Goal: Task Accomplishment & Management: Manage account settings

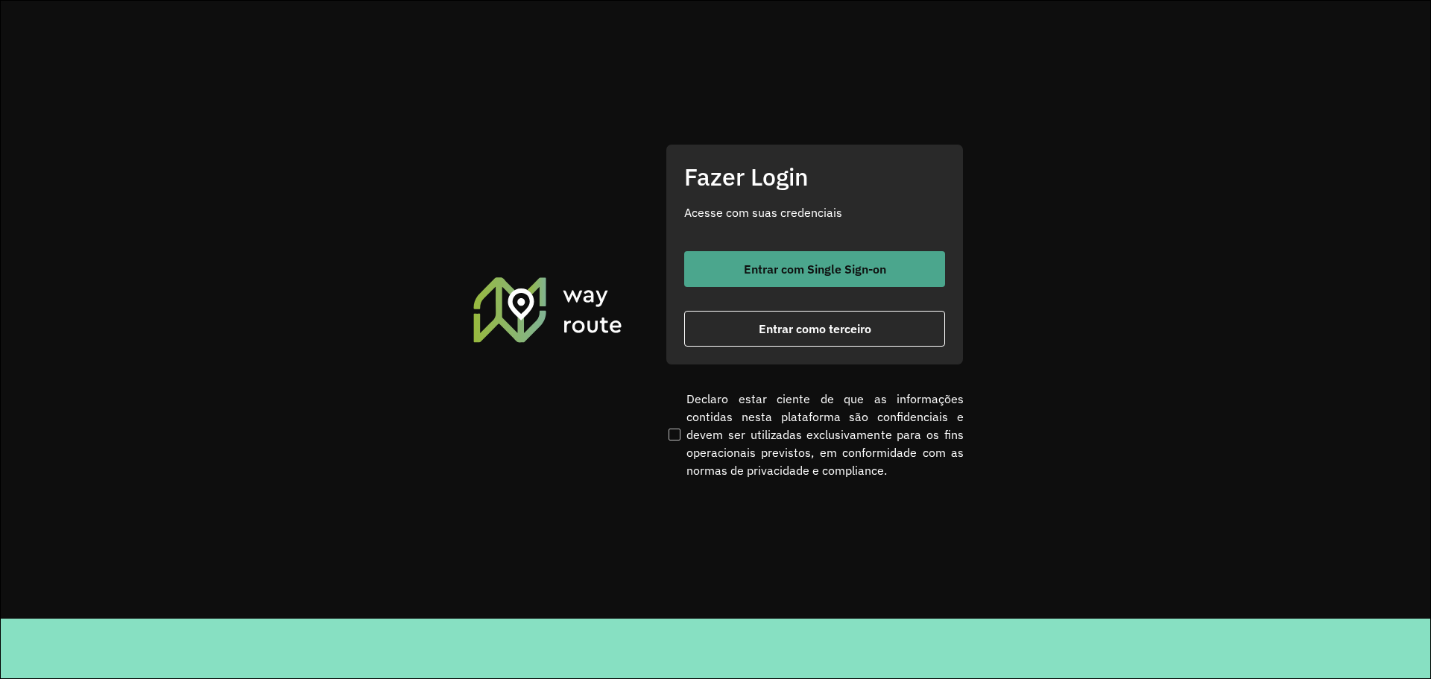
click at [783, 264] on span "Entrar com Single Sign-on" at bounding box center [815, 269] width 142 height 12
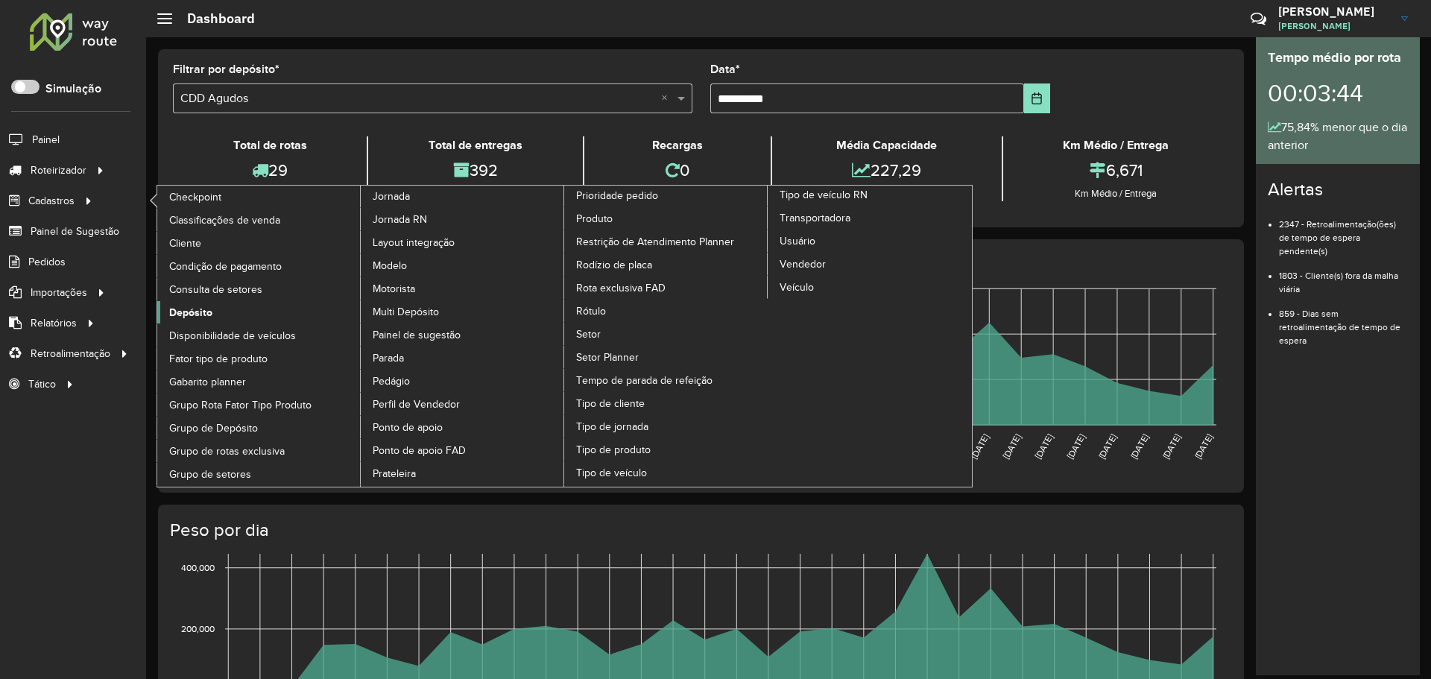
click at [203, 312] on span "Depósito" at bounding box center [190, 313] width 43 height 16
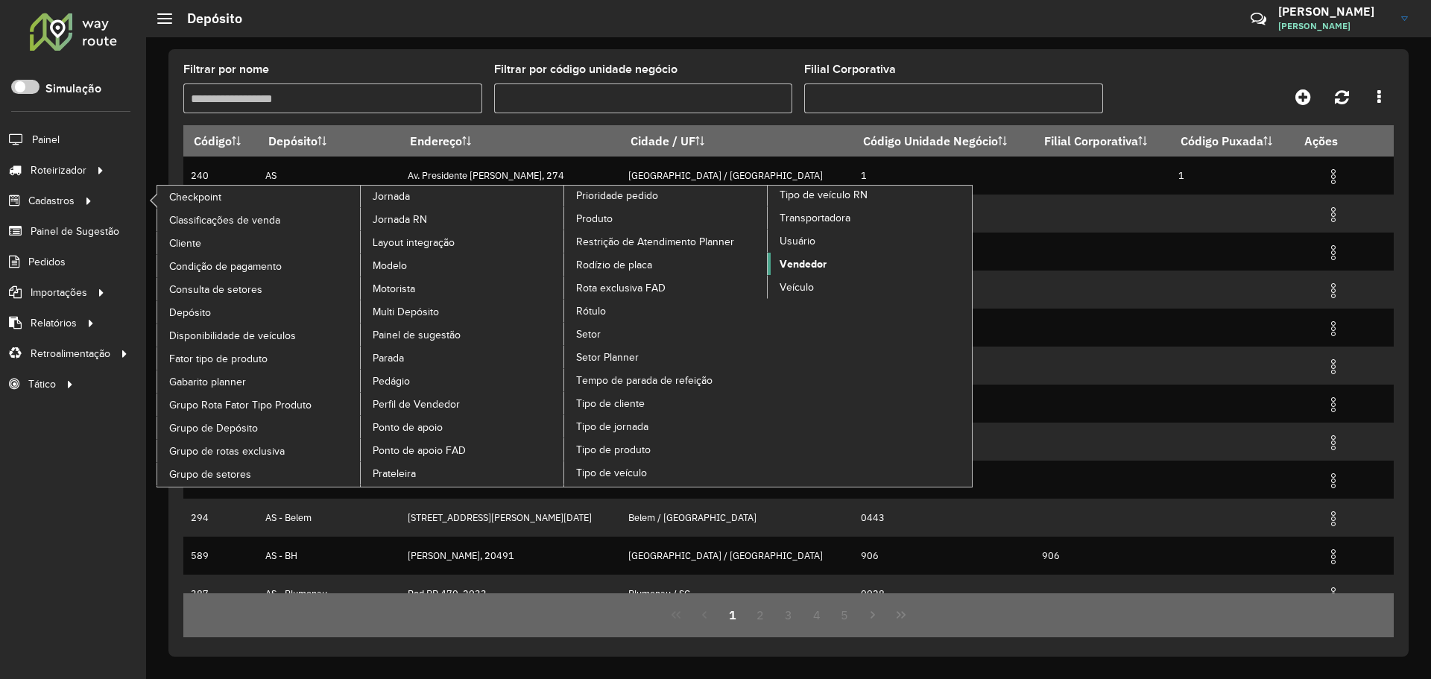
click at [817, 259] on span "Vendedor" at bounding box center [803, 264] width 47 height 16
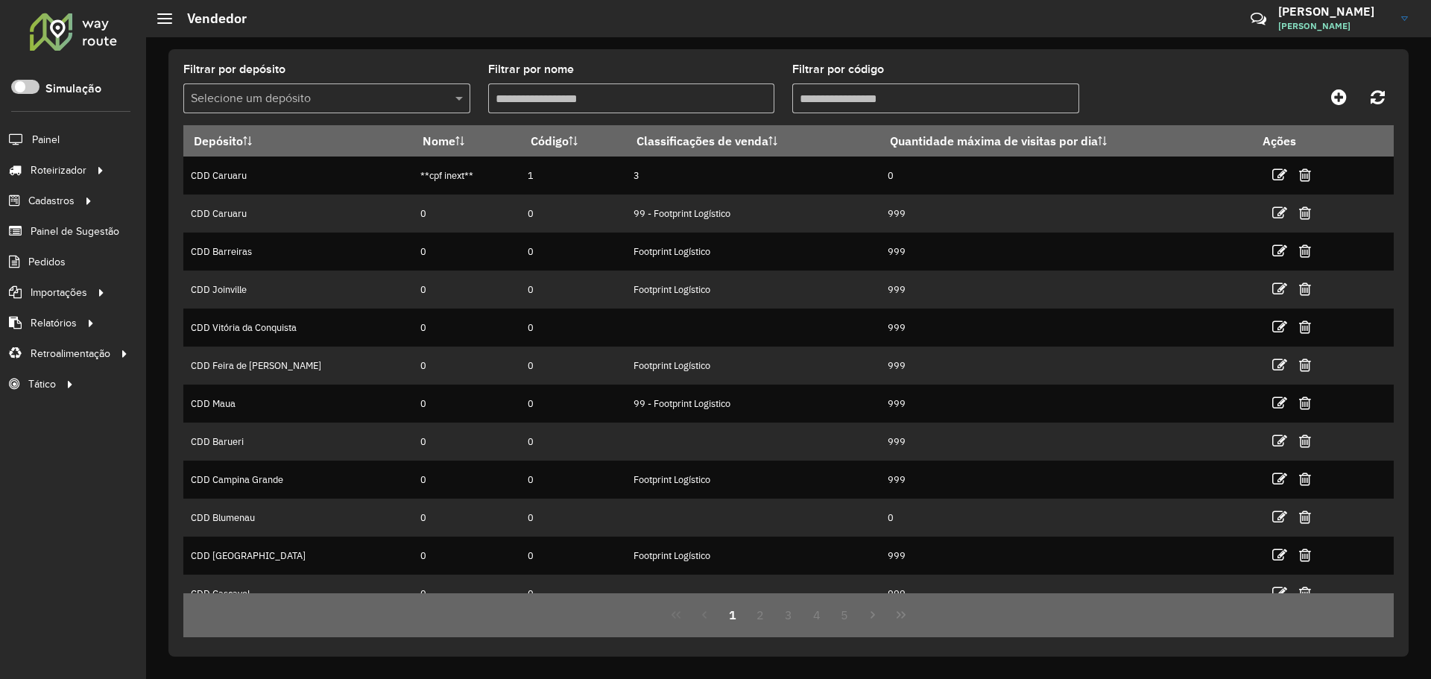
click at [375, 100] on input "text" at bounding box center [312, 99] width 242 height 18
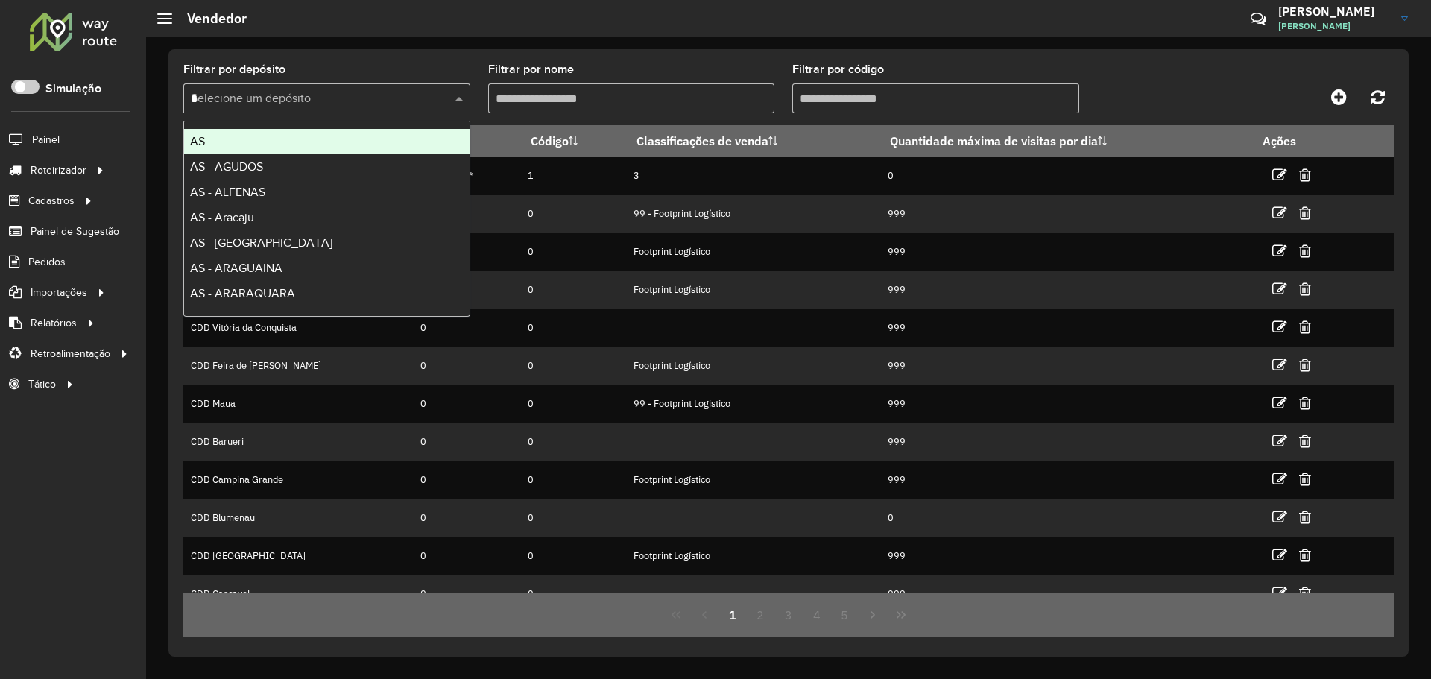
type input "**"
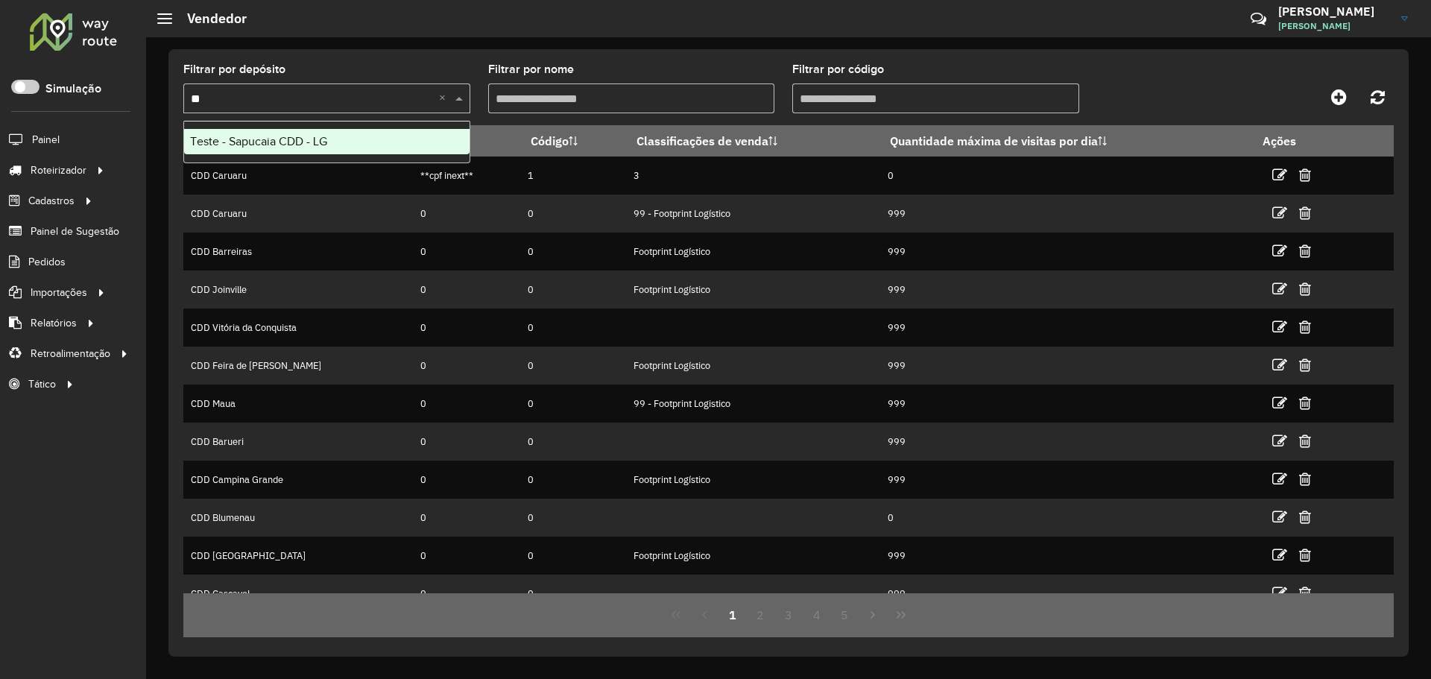
click at [369, 135] on div "Teste - Sapucaia CDD - LG" at bounding box center [326, 141] width 285 height 25
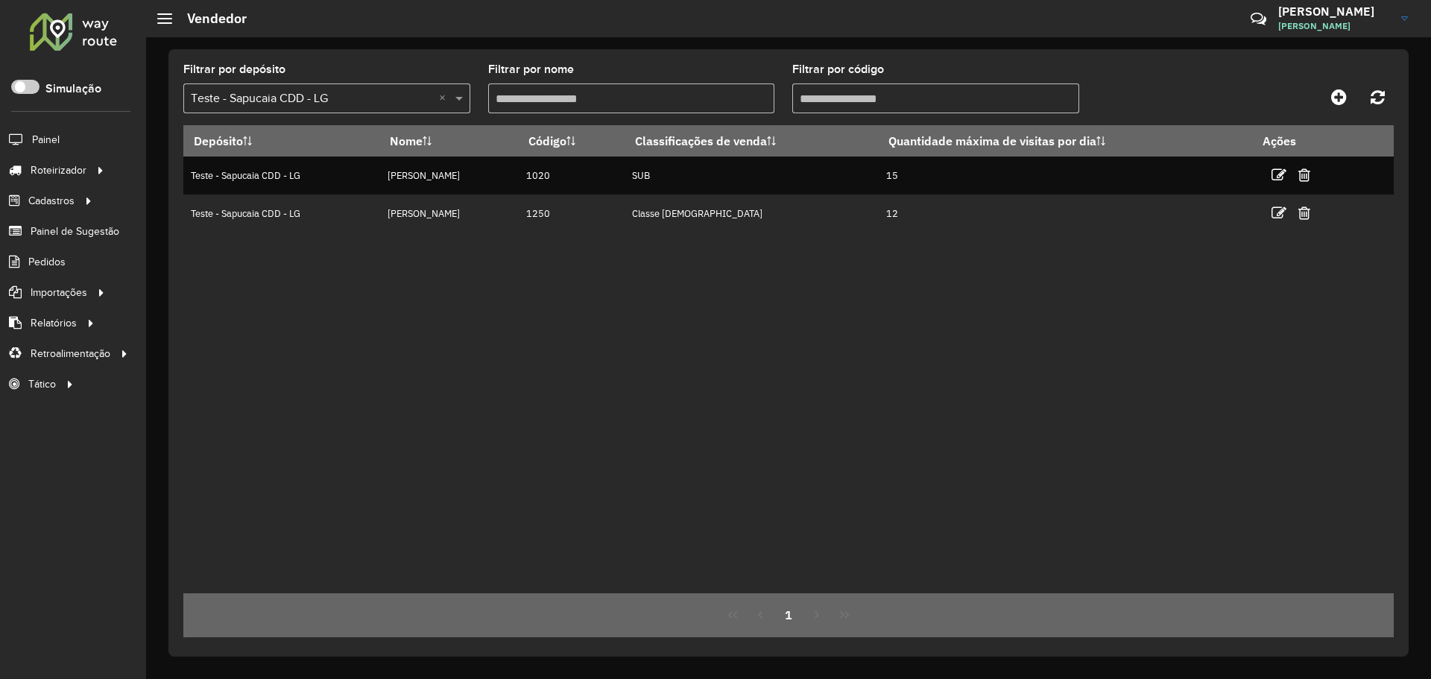
drag, startPoint x: 637, startPoint y: 290, endPoint x: 674, endPoint y: 245, distance: 57.7
click at [638, 290] on div "Depósito Nome Código Classificações de venda Quantidade máxima de visitas por d…" at bounding box center [788, 359] width 1211 height 468
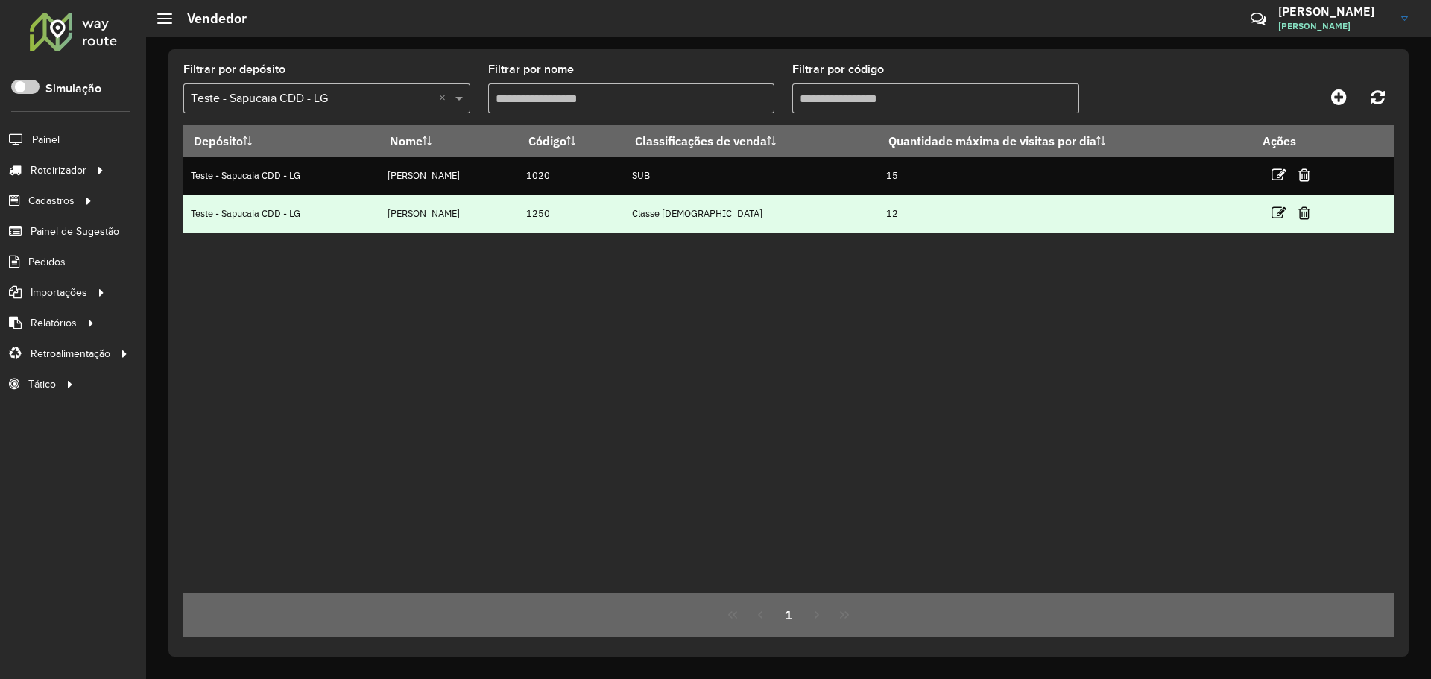
drag, startPoint x: 682, startPoint y: 215, endPoint x: 687, endPoint y: 228, distance: 14.1
click at [689, 215] on tr "Teste - Sapucaia CDD - LG João Castro 1250 Classe Brahma 12" at bounding box center [788, 214] width 1211 height 38
drag, startPoint x: 687, startPoint y: 229, endPoint x: 670, endPoint y: 226, distance: 16.7
click at [686, 229] on td "Classe Brahma" at bounding box center [752, 214] width 254 height 38
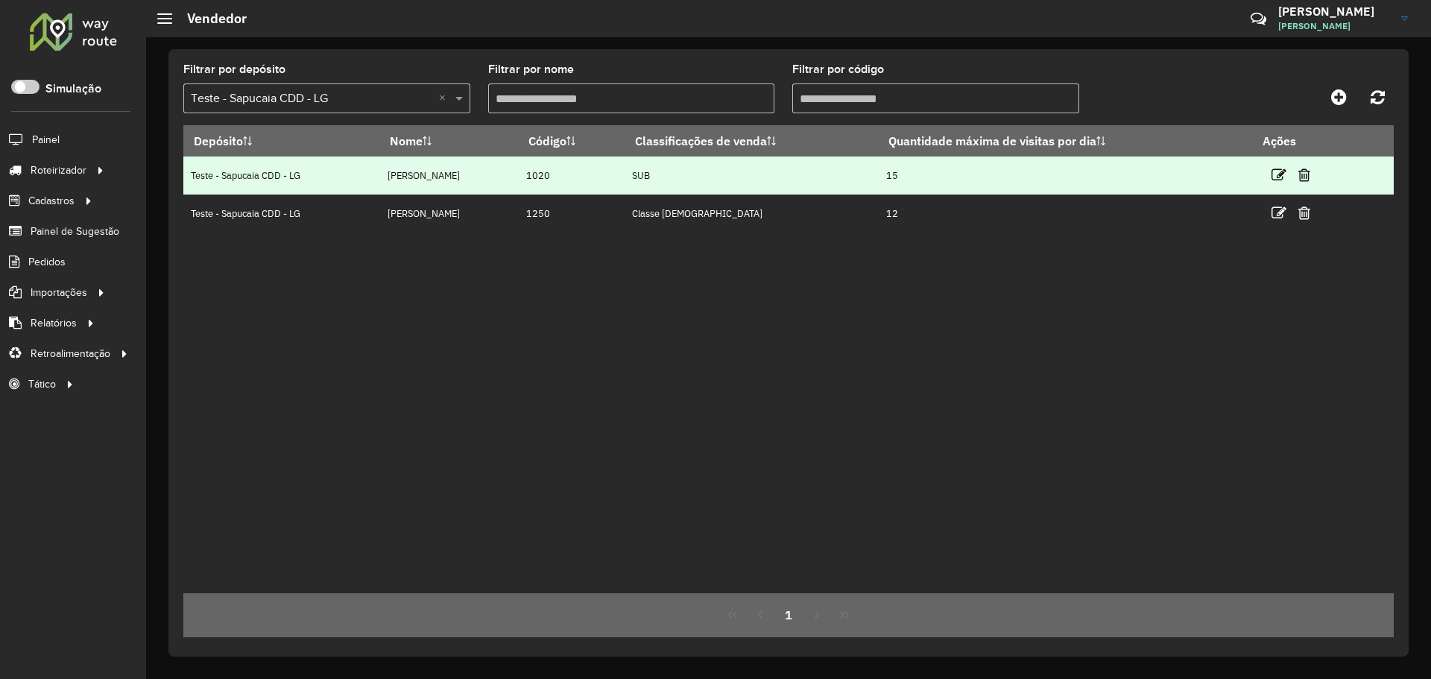
drag, startPoint x: 367, startPoint y: 178, endPoint x: 596, endPoint y: 186, distance: 229.0
click at [595, 184] on tr "Teste - Sapucaia CDD - LG Carlos Souza 1020 SUB 15" at bounding box center [788, 176] width 1211 height 38
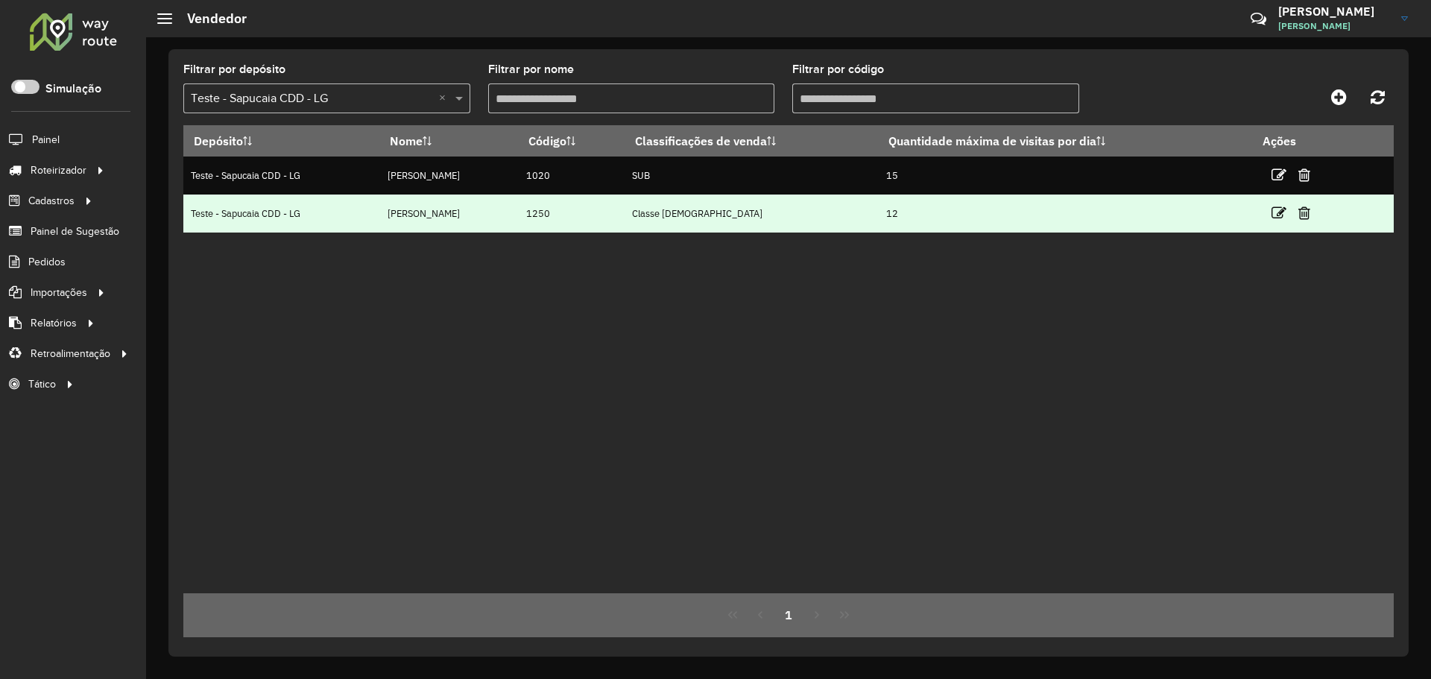
click at [601, 208] on td "1250" at bounding box center [572, 214] width 106 height 38
click at [519, 206] on td "1250" at bounding box center [572, 214] width 106 height 38
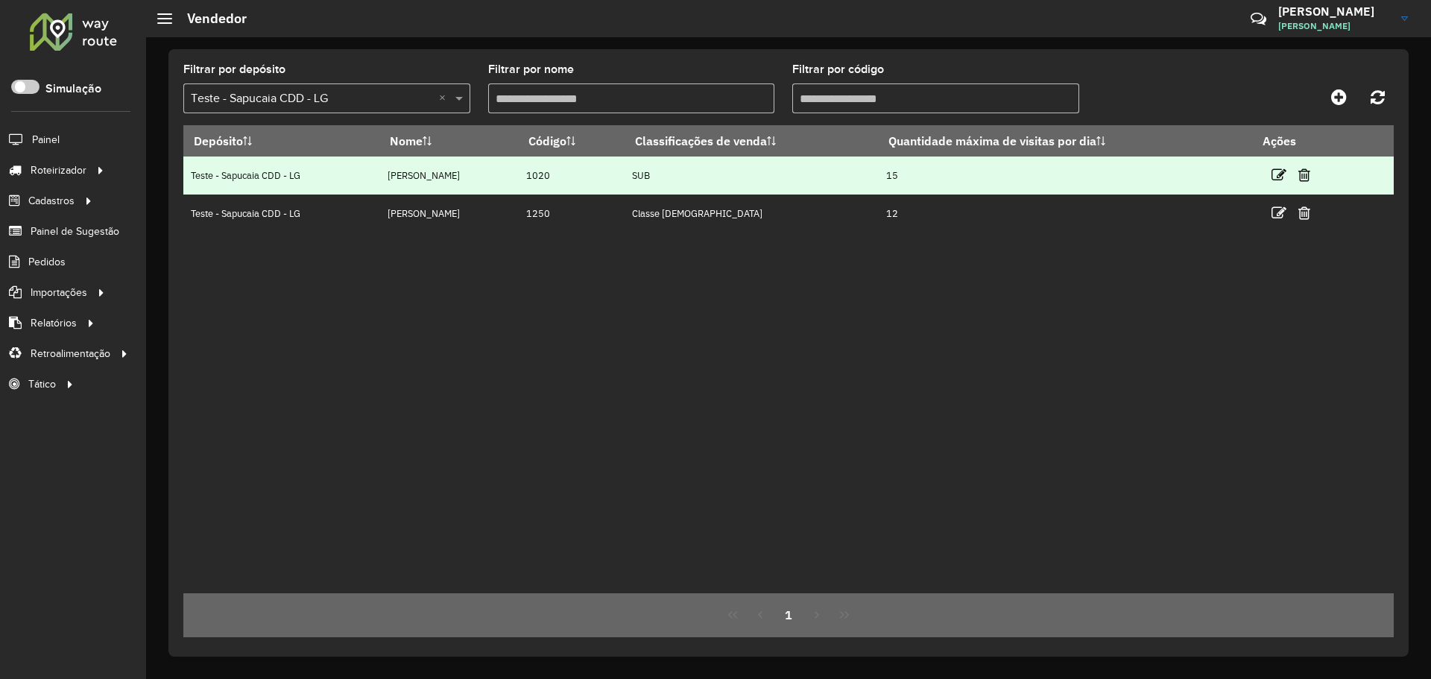
click at [625, 171] on td "SUB" at bounding box center [752, 176] width 254 height 38
click at [628, 171] on td "SUB" at bounding box center [752, 176] width 254 height 38
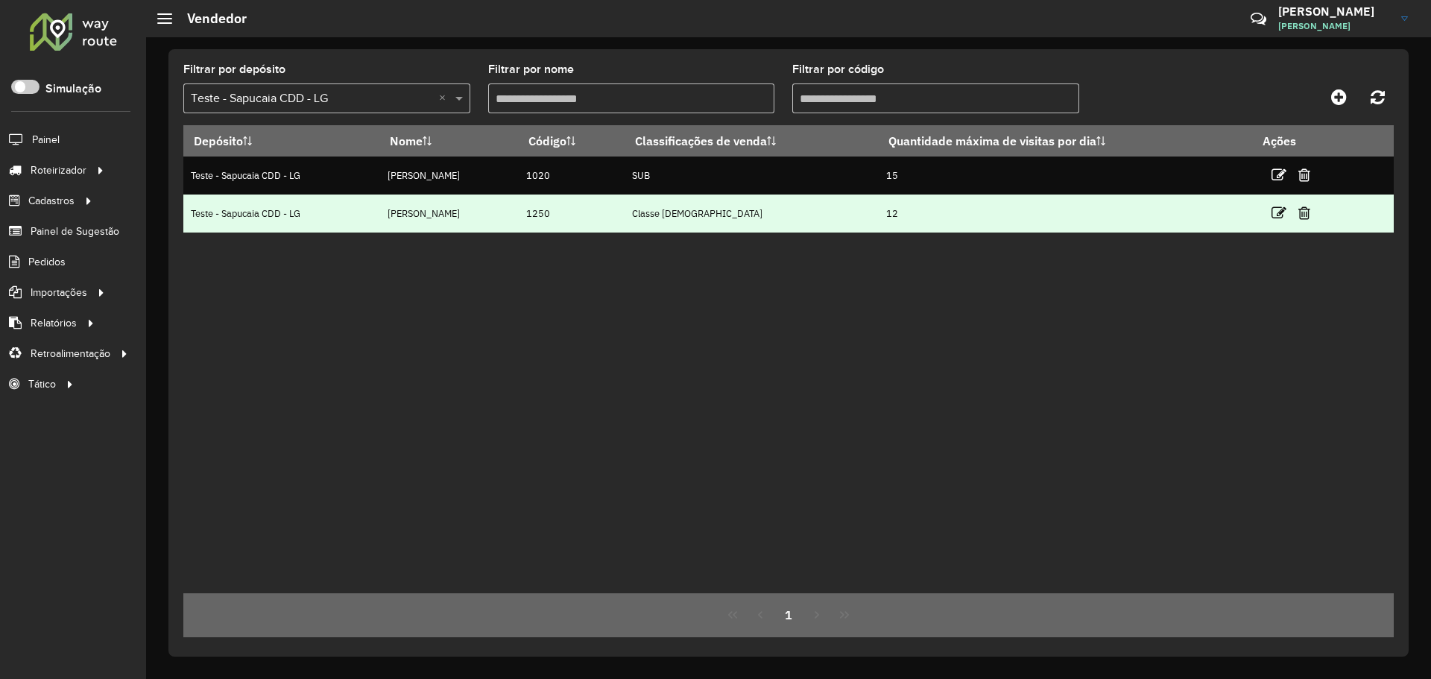
click at [672, 225] on td "Classe Brahma" at bounding box center [752, 214] width 254 height 38
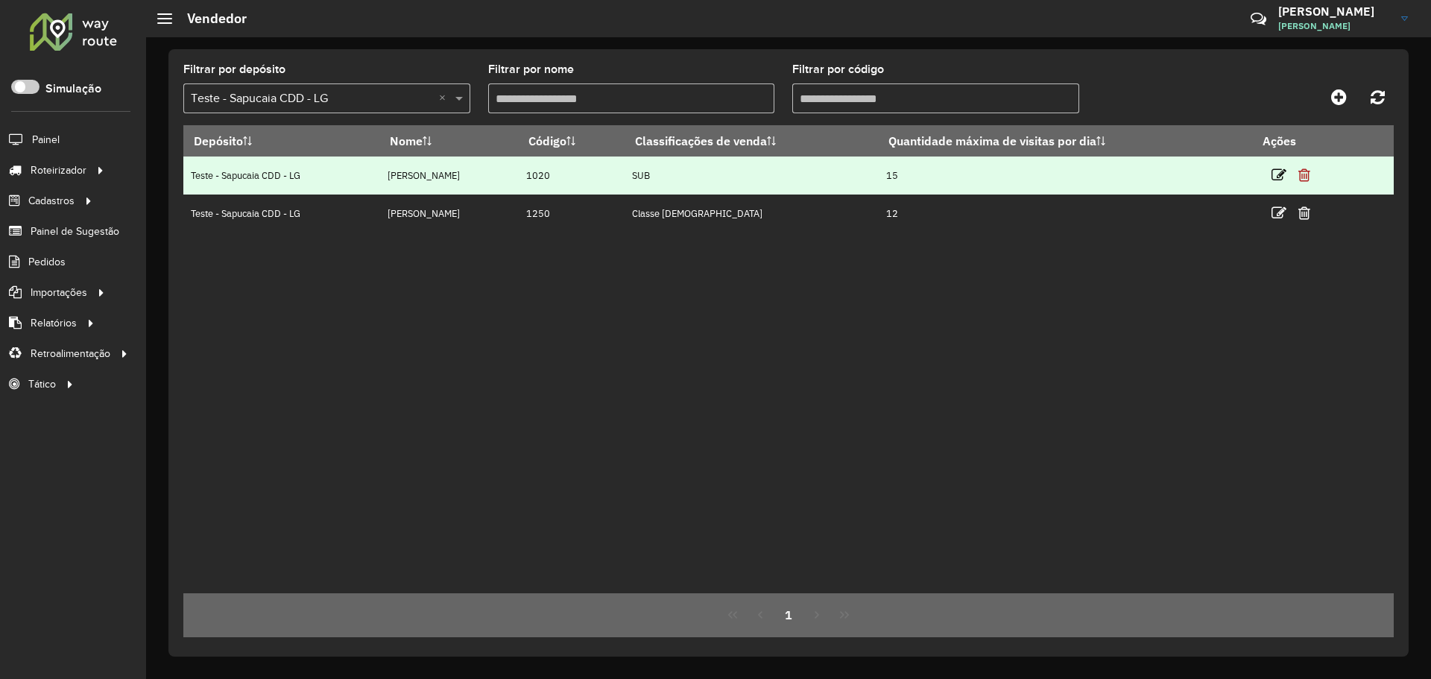
click at [1301, 175] on icon at bounding box center [1304, 175] width 12 height 15
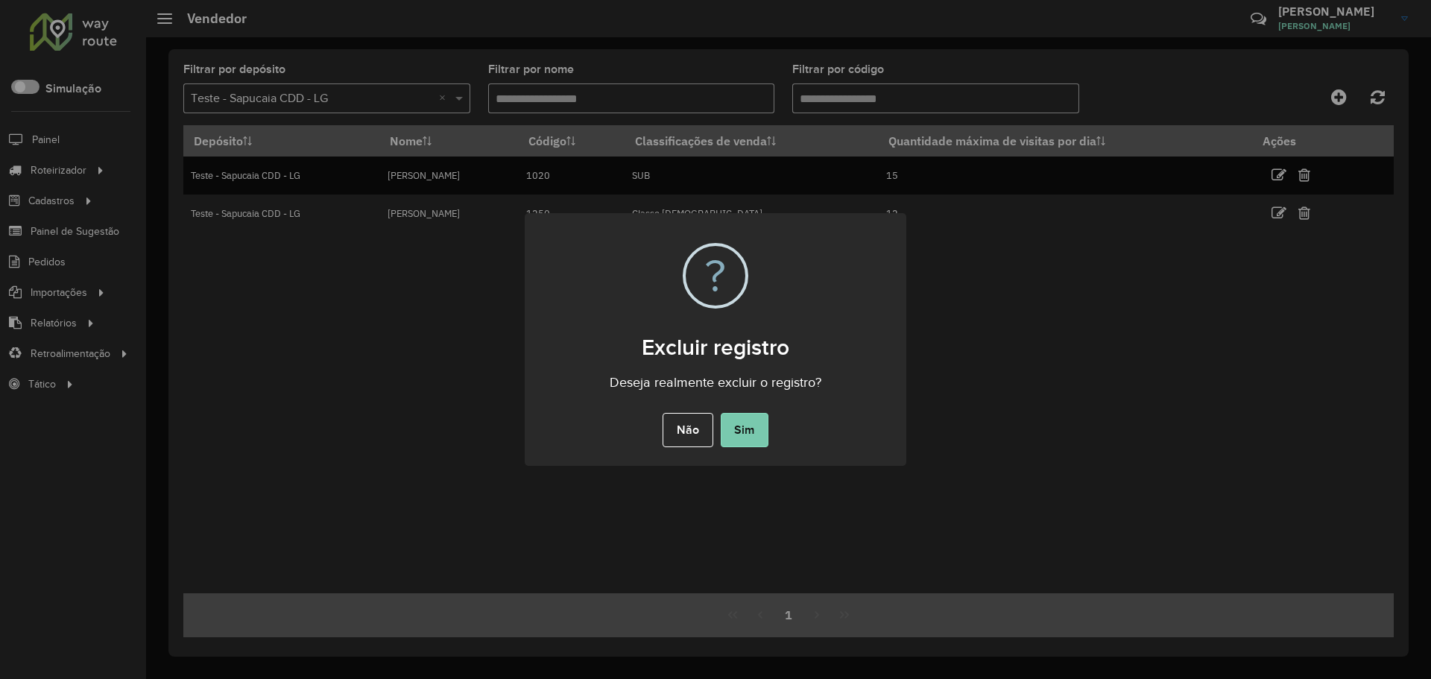
click at [733, 444] on button "Sim" at bounding box center [745, 430] width 48 height 34
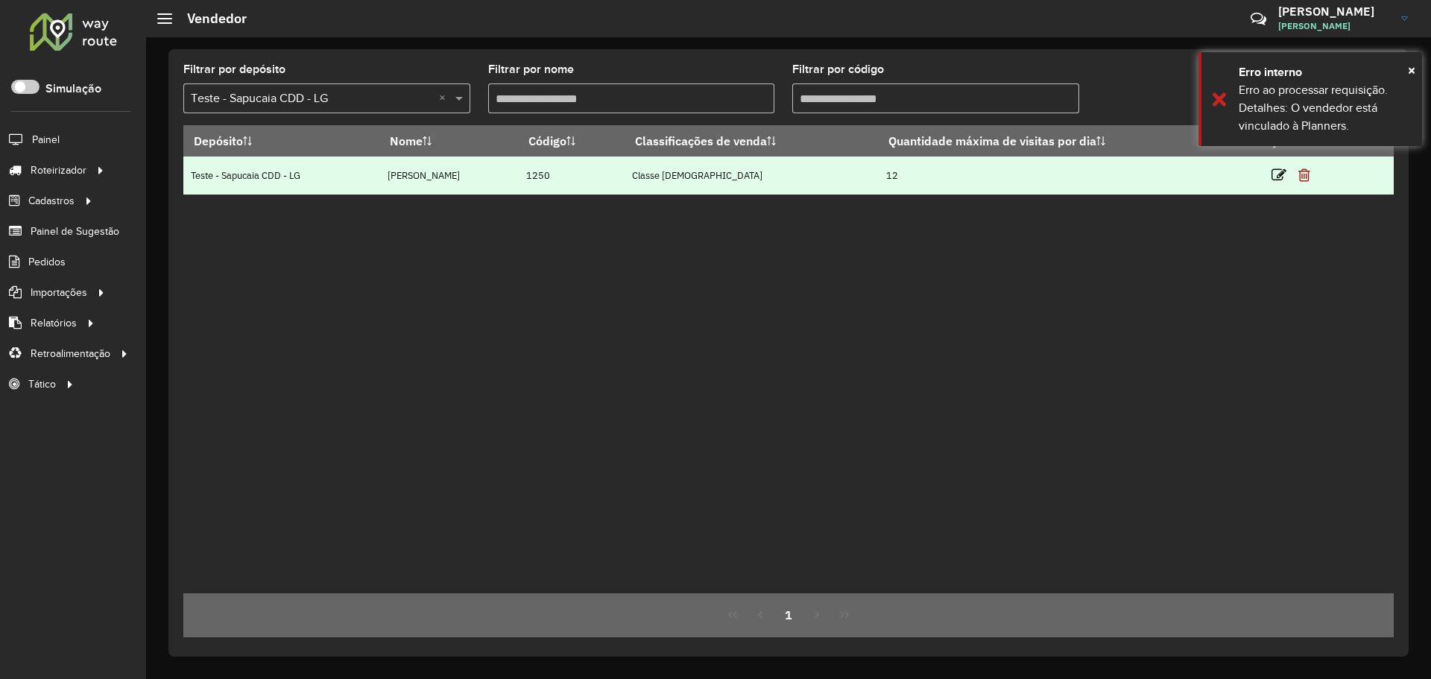
click at [1303, 174] on icon at bounding box center [1304, 175] width 12 height 15
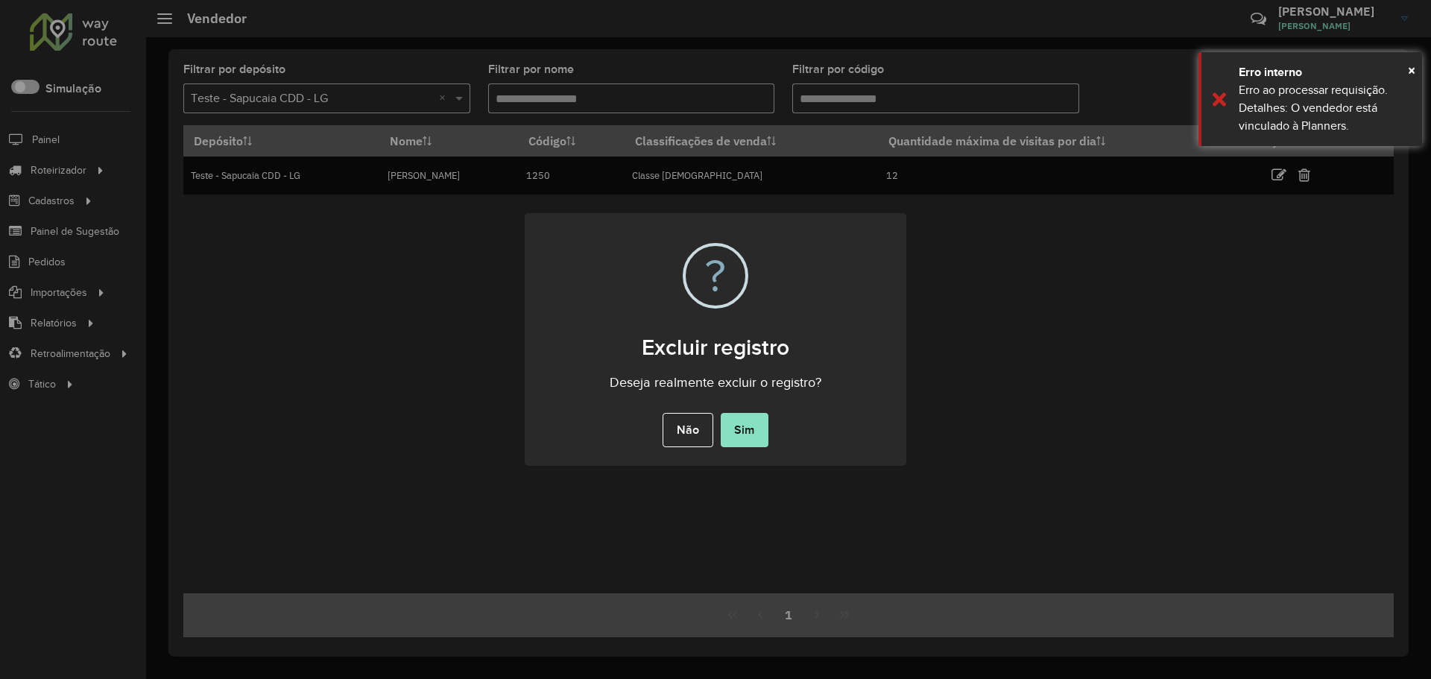
click at [771, 426] on div "Não No Sim" at bounding box center [716, 430] width 382 height 42
click at [736, 433] on button "Sim" at bounding box center [745, 430] width 48 height 34
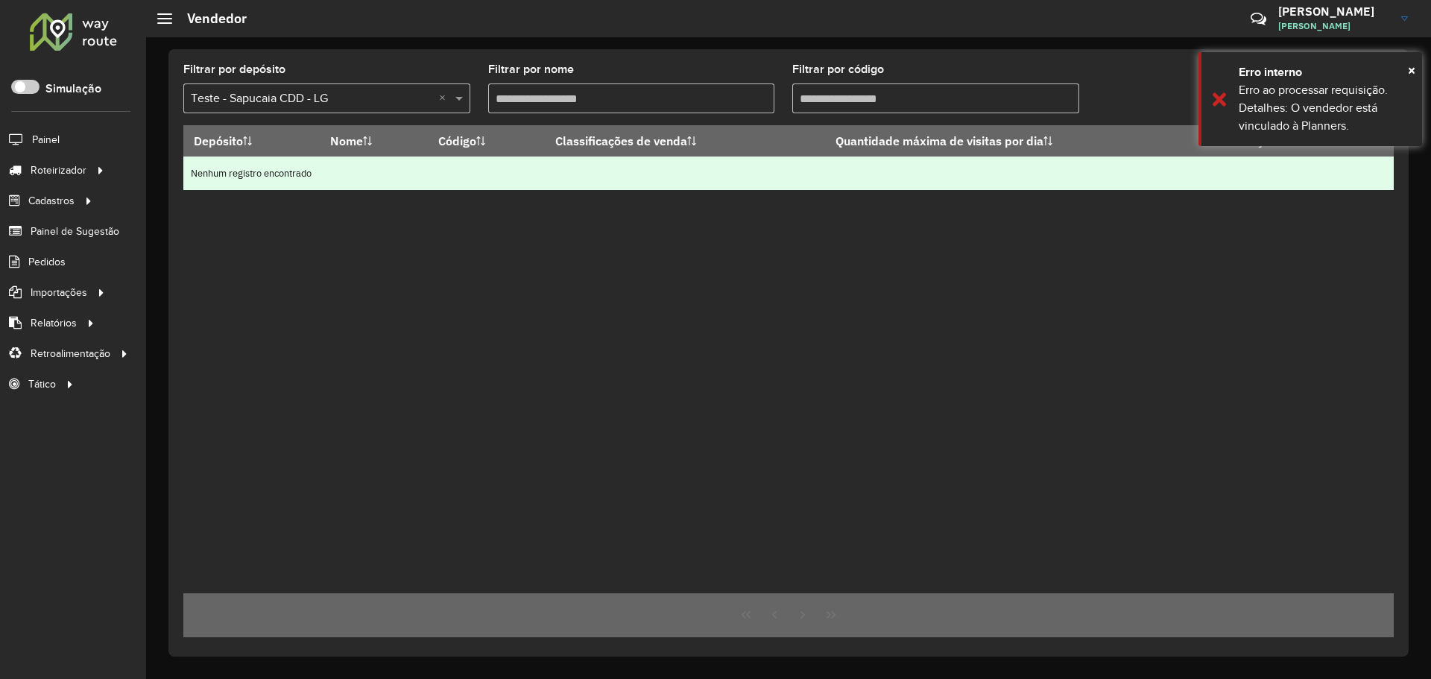
drag, startPoint x: 1149, startPoint y: 238, endPoint x: 1340, endPoint y: 168, distance: 204.0
click at [1161, 239] on div "Depósito Nome Código Classificações de venda Quantidade máxima de visitas por d…" at bounding box center [788, 359] width 1211 height 468
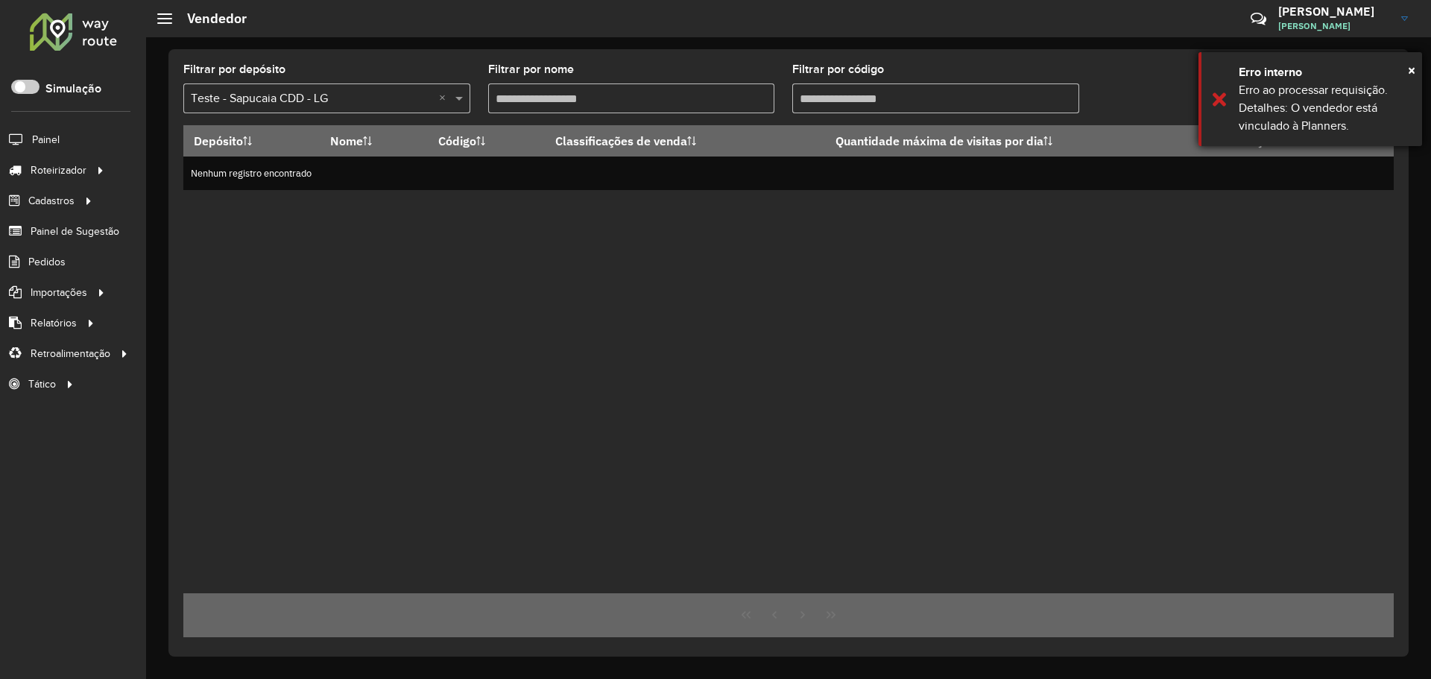
click at [1418, 74] on div "× Erro interno Erro ao processar requisição. Detalhes: O vendedor está vinculad…" at bounding box center [1311, 99] width 224 height 94
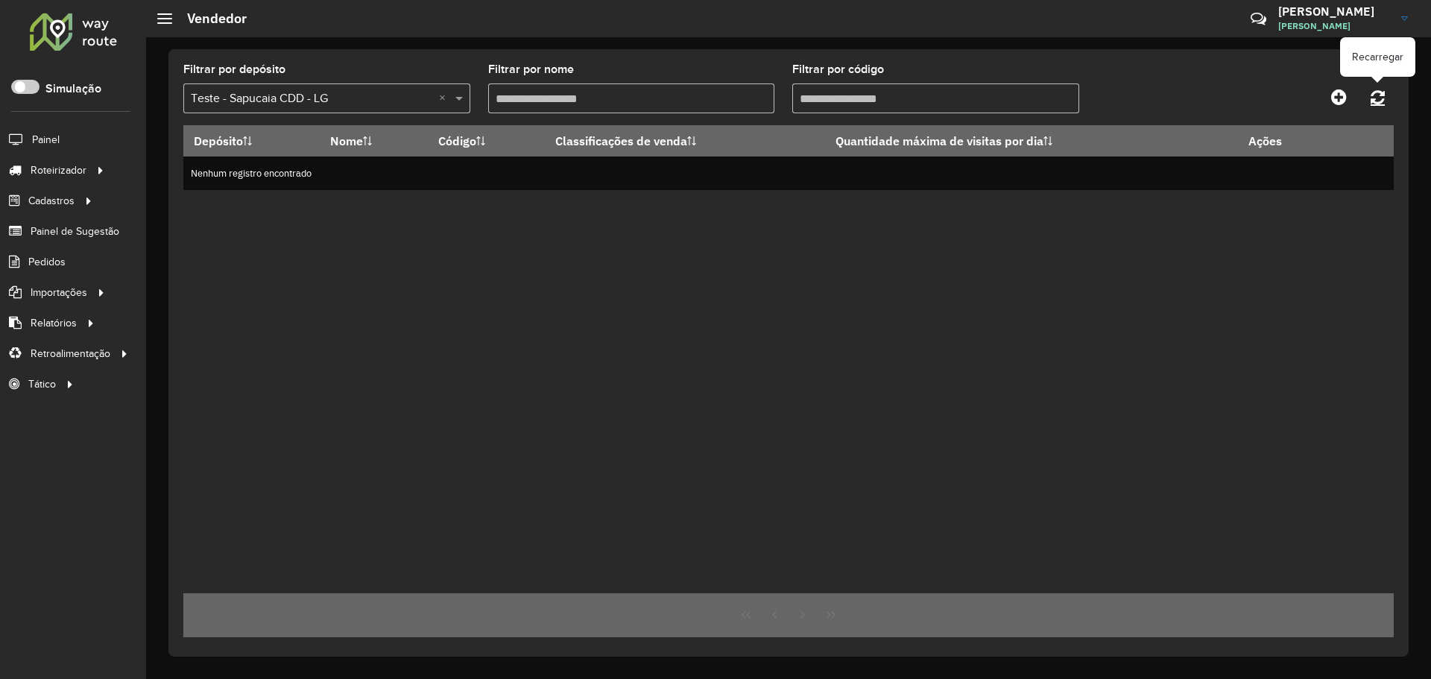
click at [1380, 92] on icon at bounding box center [1378, 97] width 14 height 16
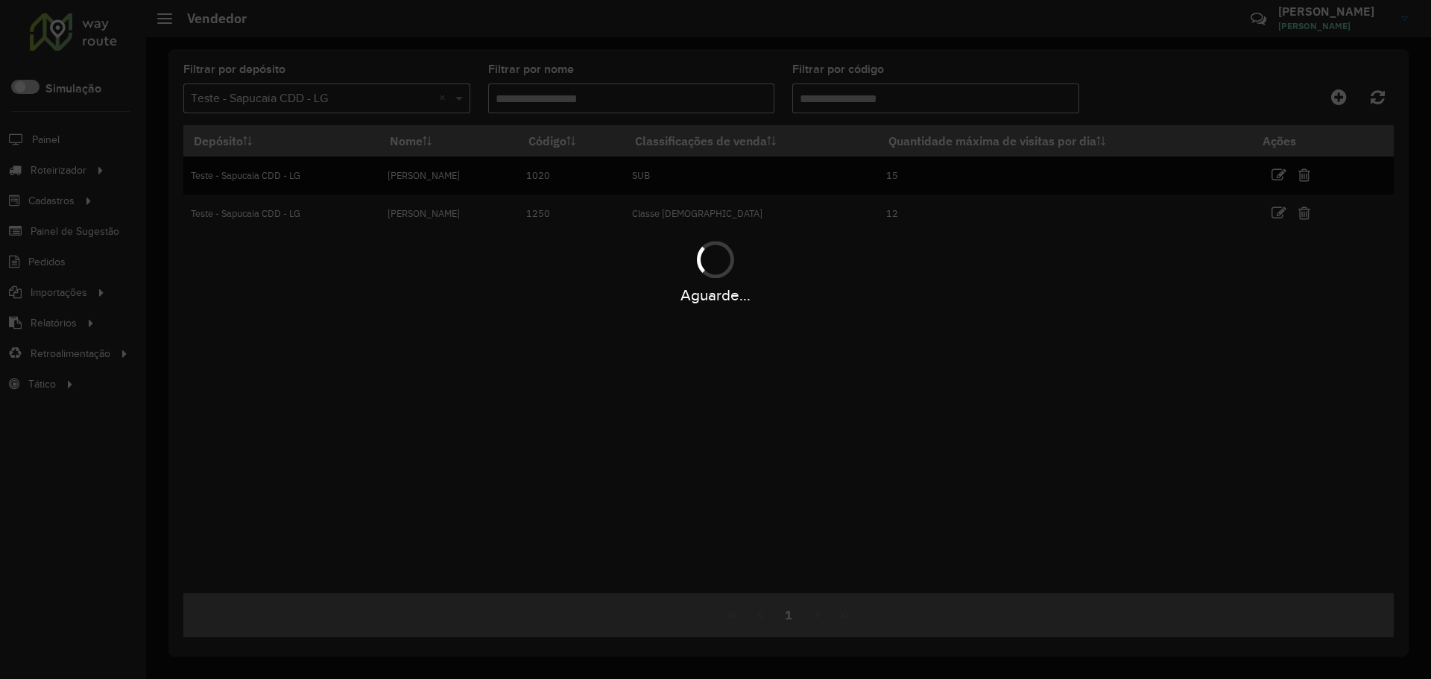
click at [877, 274] on div "Depósito Nome Código Classificações de venda Quantidade máxima de visitas por d…" at bounding box center [788, 359] width 1211 height 468
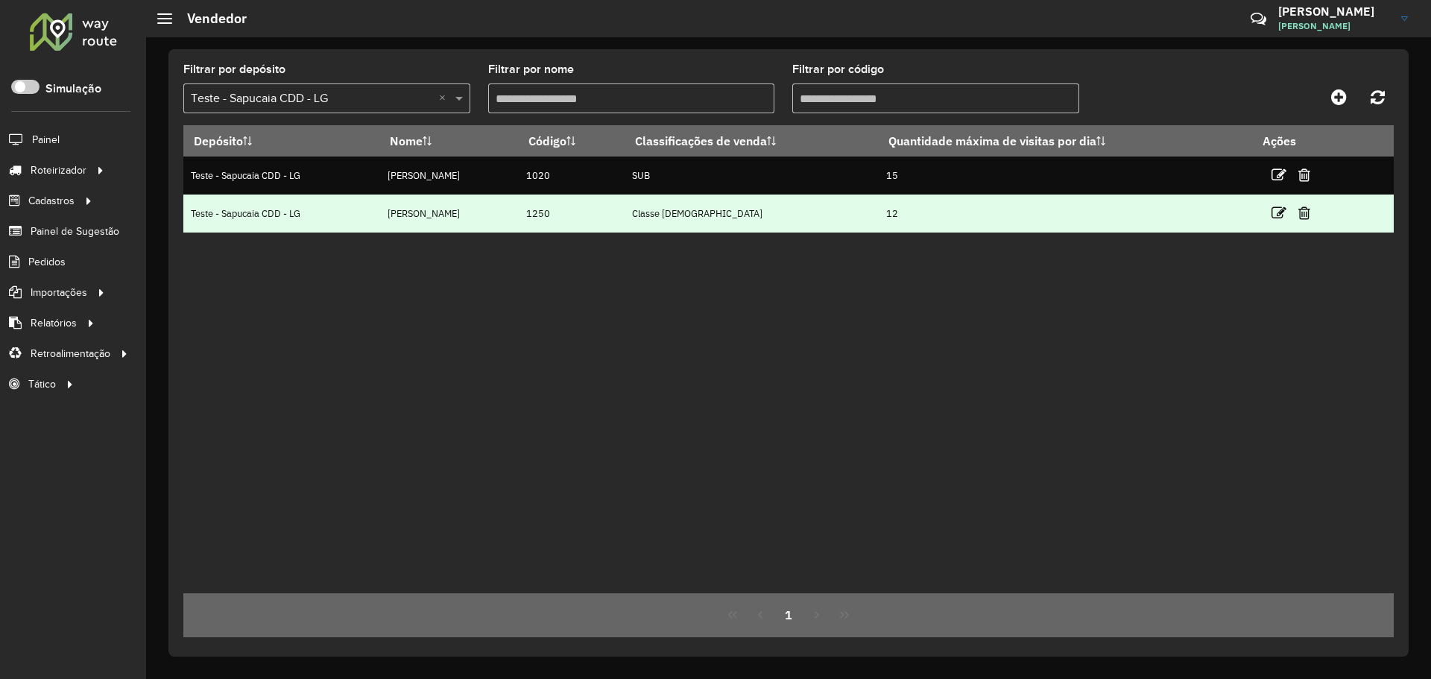
drag, startPoint x: 590, startPoint y: 185, endPoint x: 1037, endPoint y: 215, distance: 448.2
click at [995, 212] on tbody "Teste - Sapucaia CDD - LG Carlos Souza 1020 SUB 15 Teste - Sapucaia CDD - LG Jo…" at bounding box center [788, 195] width 1211 height 76
click at [1037, 215] on td "12" at bounding box center [1065, 214] width 373 height 38
click at [587, 226] on td "1250" at bounding box center [572, 214] width 106 height 38
click at [519, 213] on td "1250" at bounding box center [572, 214] width 106 height 38
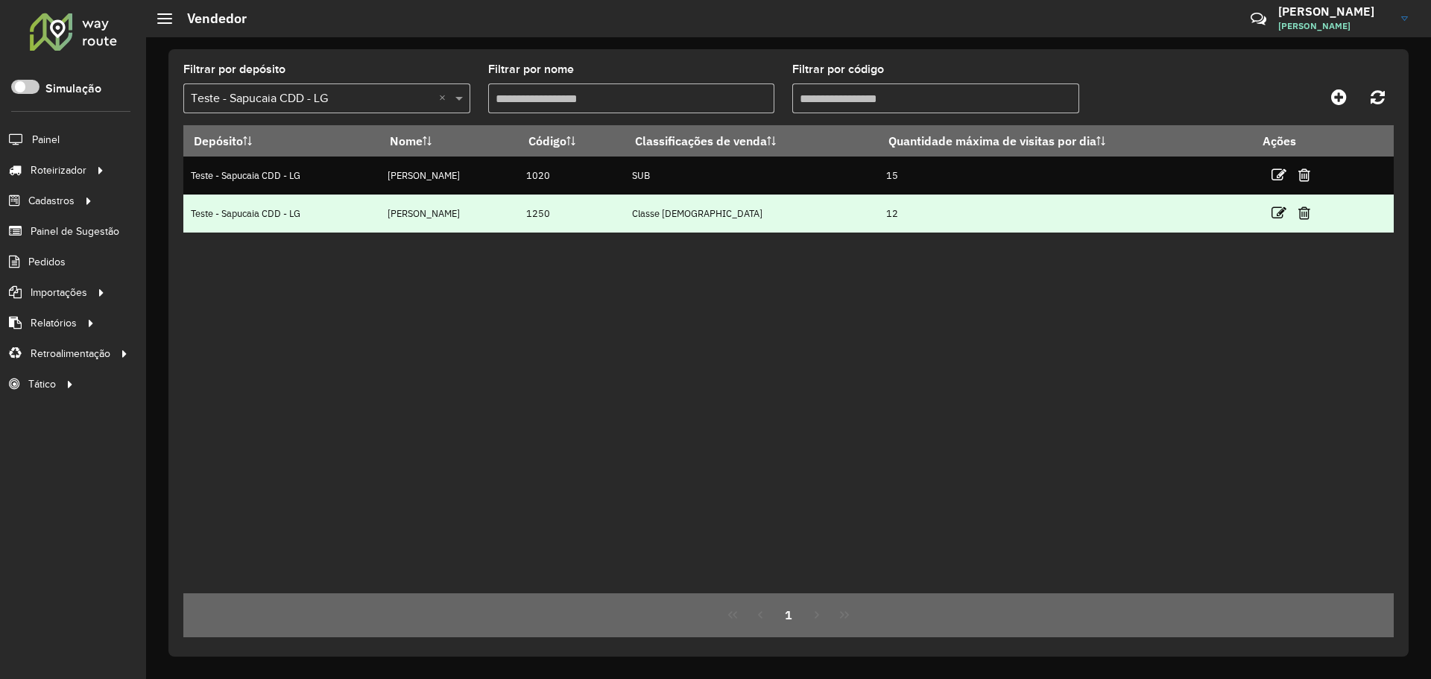
click at [519, 213] on td "1250" at bounding box center [572, 214] width 106 height 38
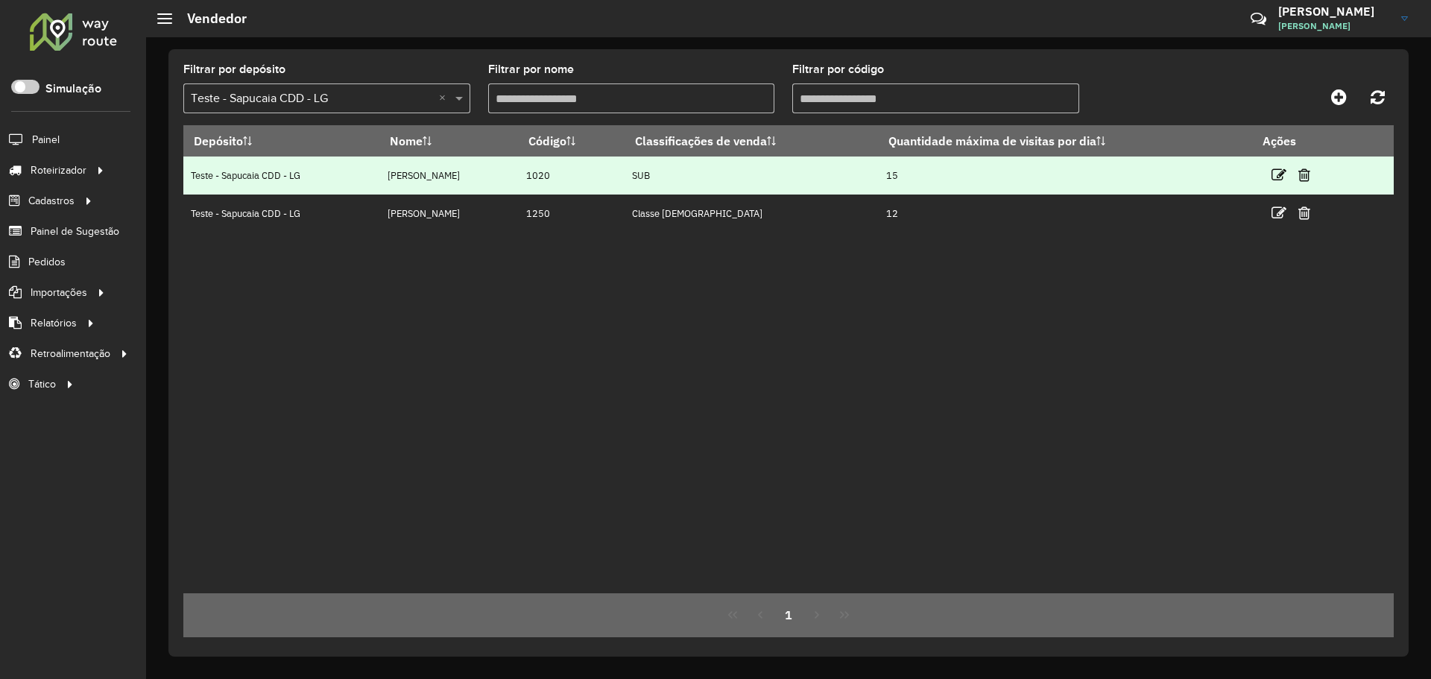
click at [520, 177] on td "1020" at bounding box center [572, 176] width 106 height 38
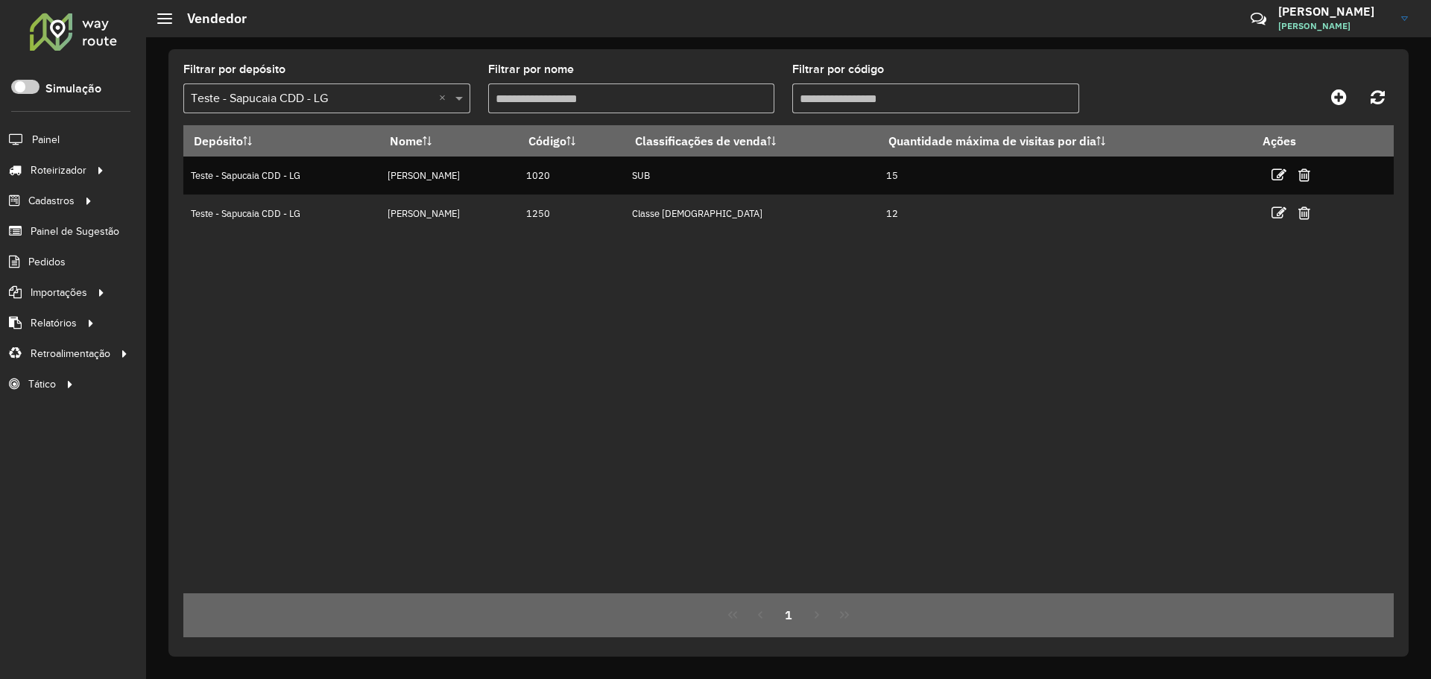
click at [531, 259] on div "Depósito Nome Código Classificações de venda Quantidade máxima de visitas por d…" at bounding box center [788, 359] width 1211 height 468
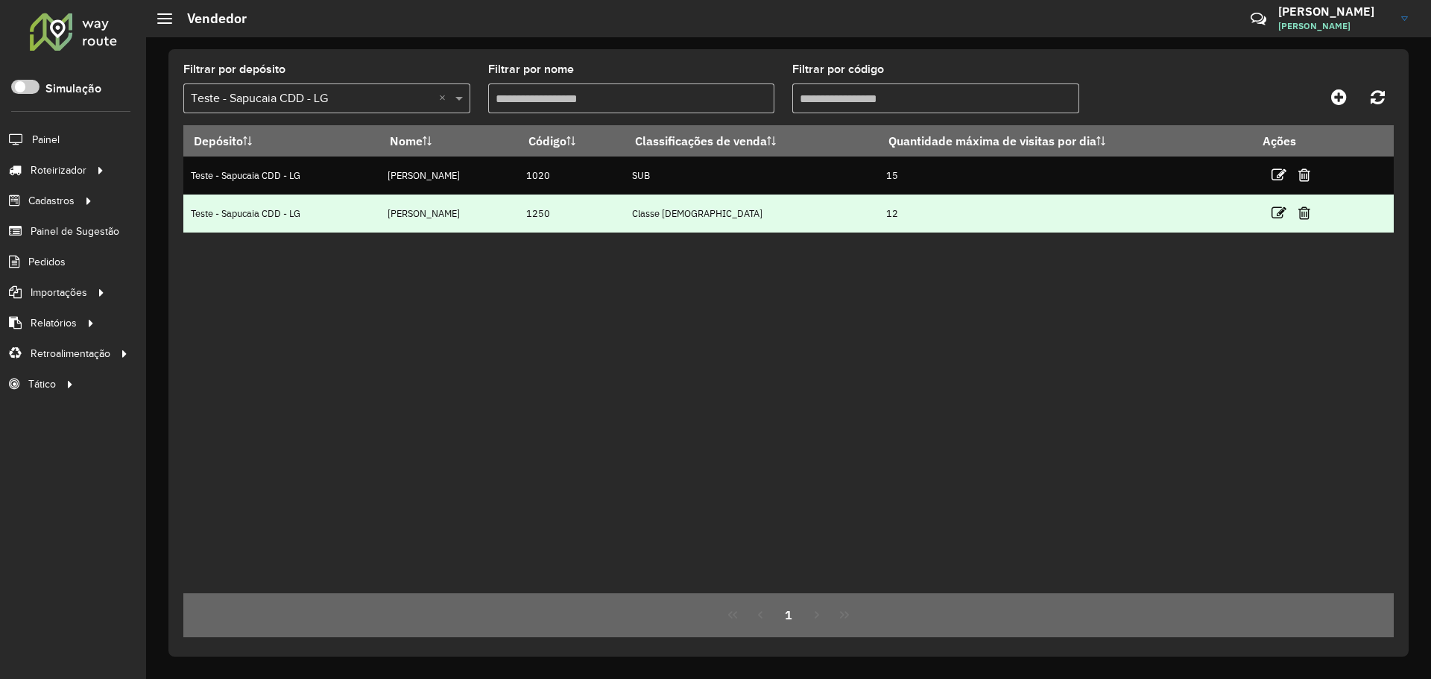
click at [519, 205] on td "1250" at bounding box center [572, 214] width 106 height 38
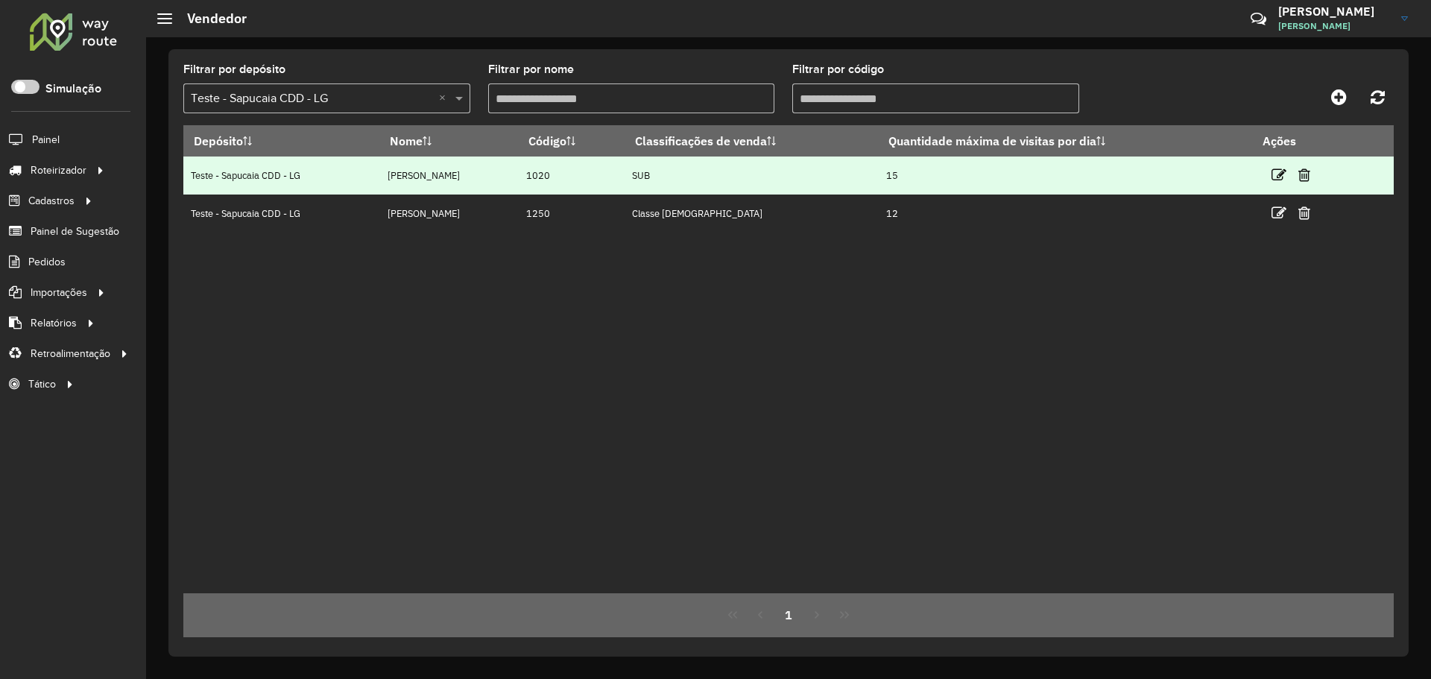
click at [519, 174] on td "1020" at bounding box center [572, 176] width 106 height 38
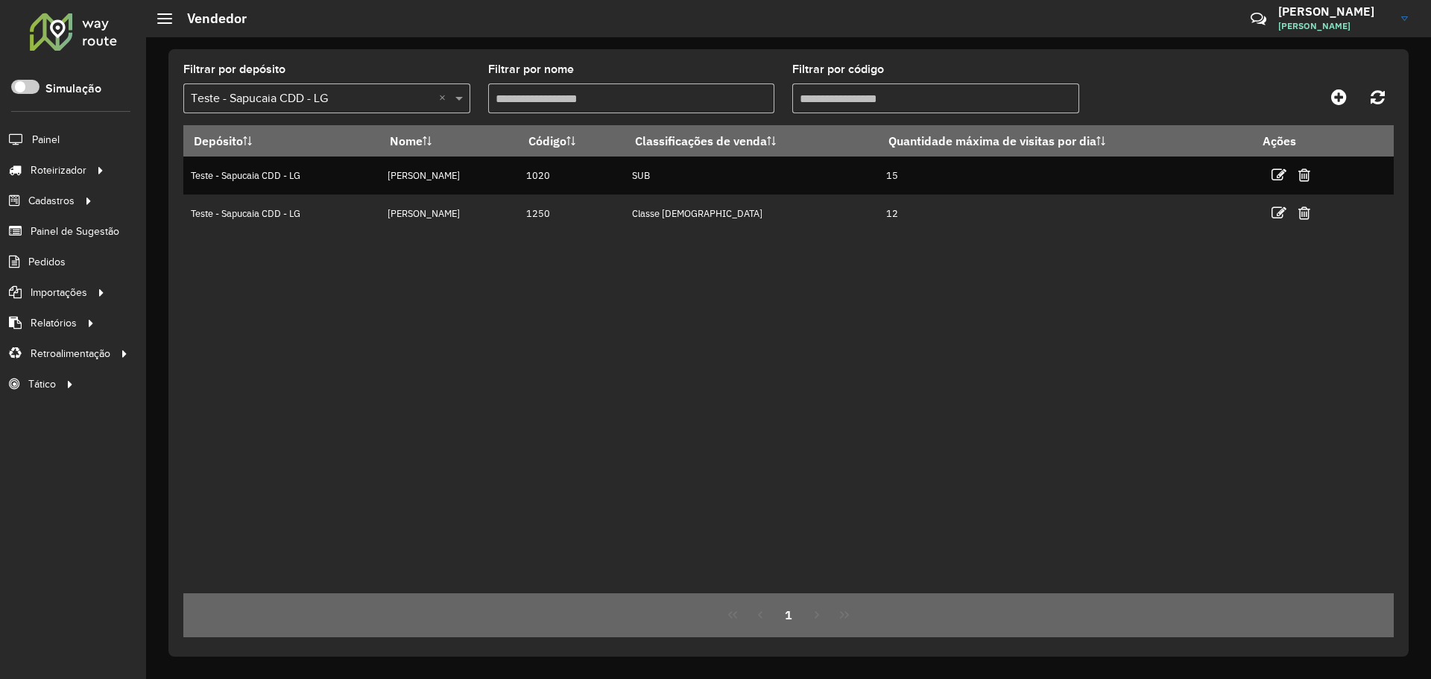
click at [797, 299] on div "Depósito Nome Código Classificações de venda Quantidade máxima de visitas por d…" at bounding box center [788, 359] width 1211 height 468
drag, startPoint x: 534, startPoint y: 294, endPoint x: 538, endPoint y: 239, distance: 55.3
click at [533, 291] on div "Depósito Nome Código Classificações de venda Quantidade máxima de visitas por d…" at bounding box center [788, 359] width 1211 height 468
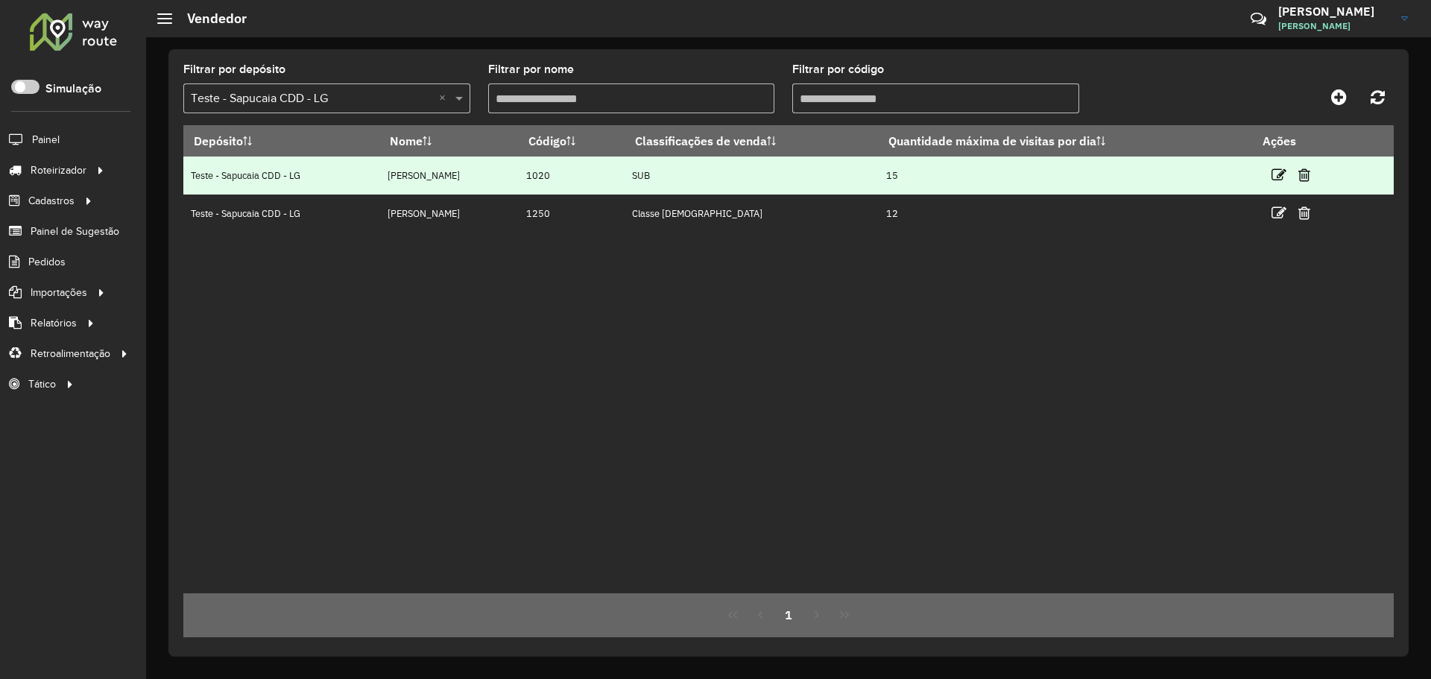
click at [519, 175] on td "1020" at bounding box center [572, 176] width 106 height 38
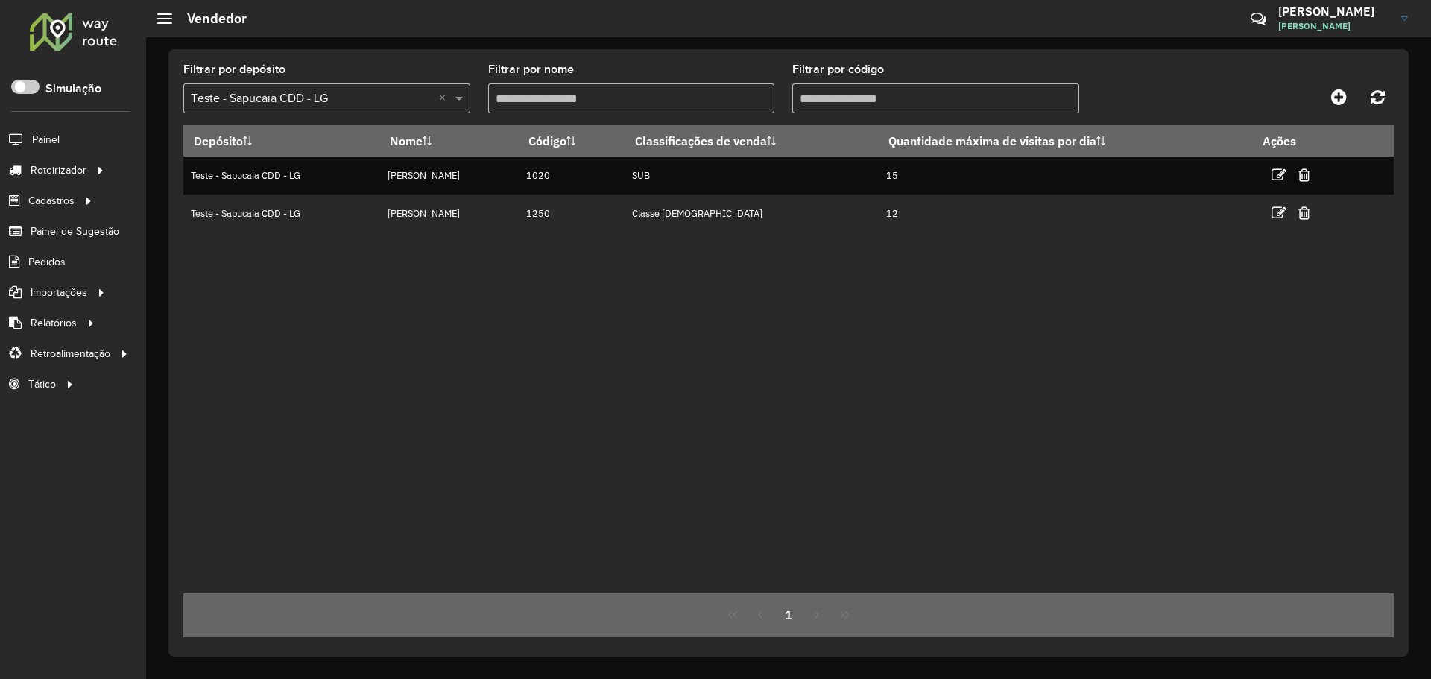
drag, startPoint x: 780, startPoint y: 459, endPoint x: 795, endPoint y: 492, distance: 35.7
click at [781, 459] on div "Depósito Nome Código Classificações de venda Quantidade máxima de visitas por d…" at bounding box center [788, 359] width 1211 height 468
